Goal: Use online tool/utility: Utilize a website feature to perform a specific function

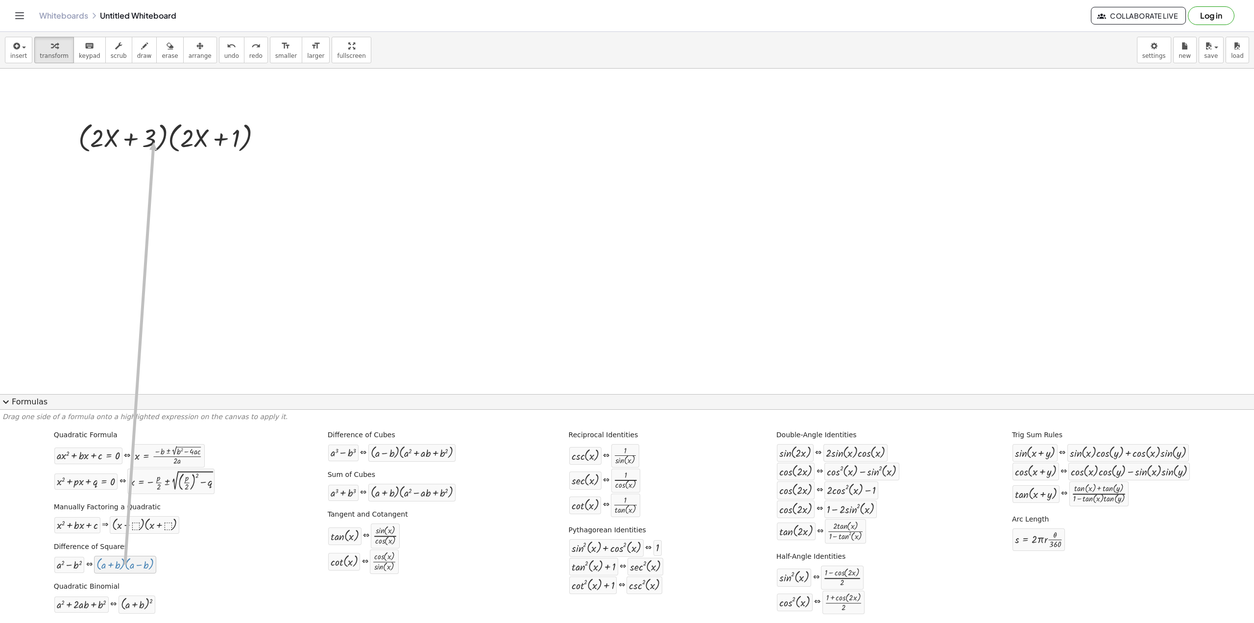
drag, startPoint x: 109, startPoint y: 569, endPoint x: 155, endPoint y: 145, distance: 427.2
drag, startPoint x: 142, startPoint y: 568, endPoint x: 222, endPoint y: 141, distance: 435.2
click at [266, 138] on div "Fix a mistake Transform line Copy line as LaTeX Copy derivation as LaTeX Expand…" at bounding box center [264, 138] width 11 height 11
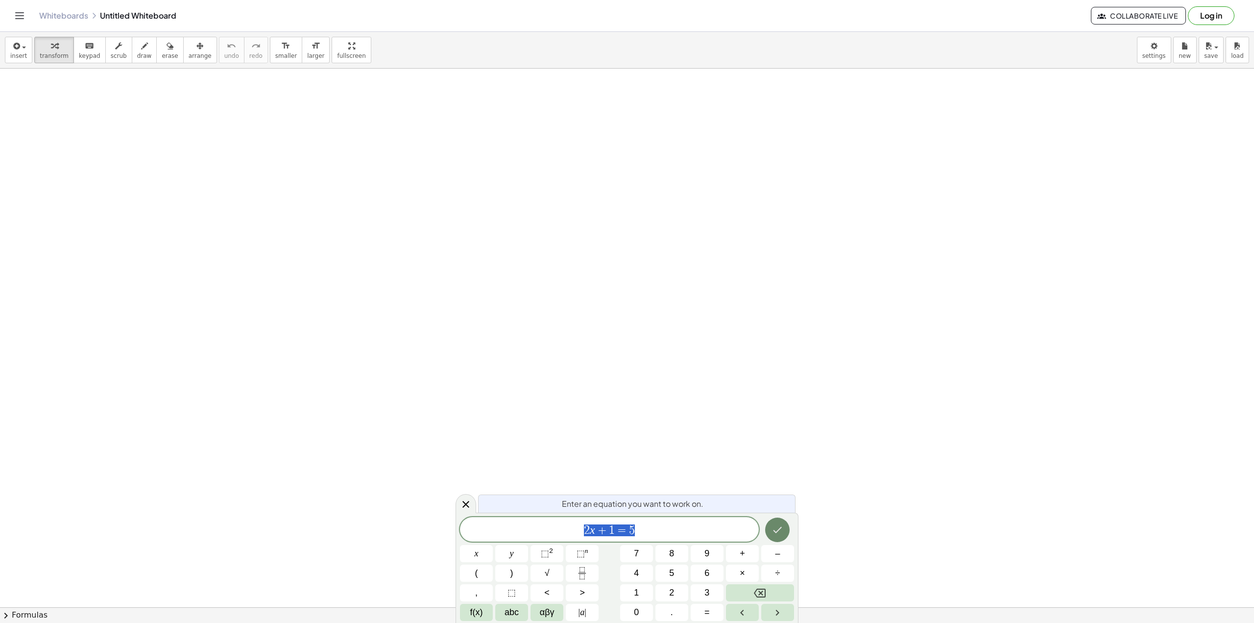
click at [779, 536] on button "Done" at bounding box center [777, 529] width 24 height 24
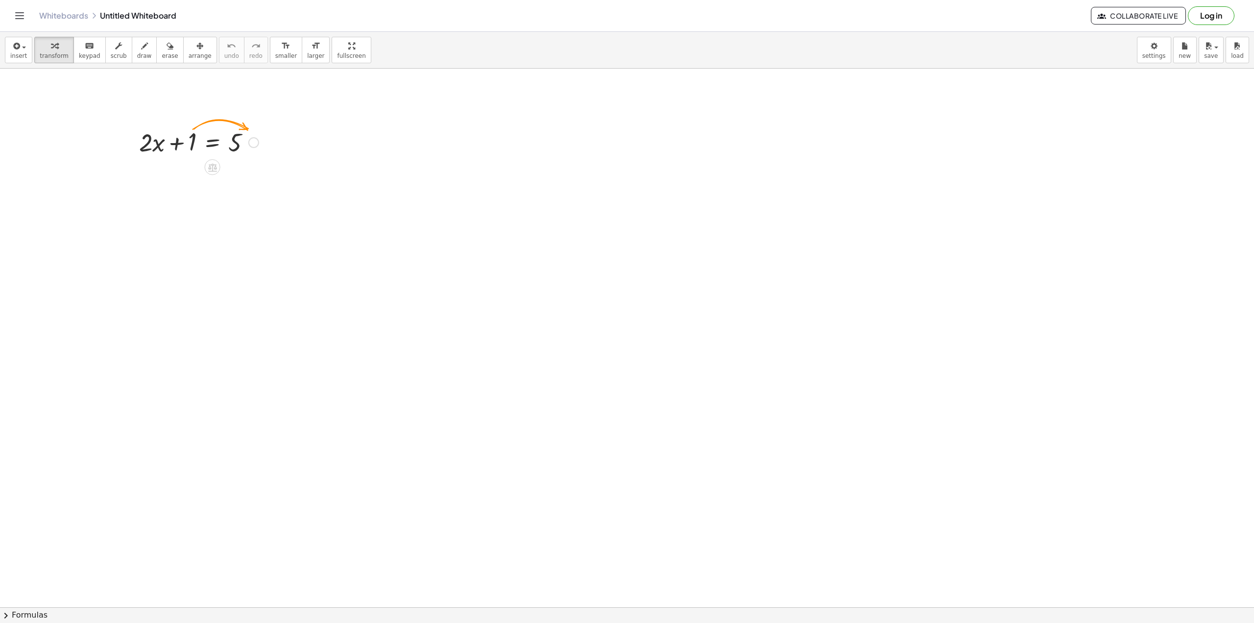
click at [255, 142] on div at bounding box center [253, 142] width 11 height 11
click at [22, 613] on button "chevron_right Formulas" at bounding box center [627, 615] width 1254 height 16
